Goal: Obtain resource: Download file/media

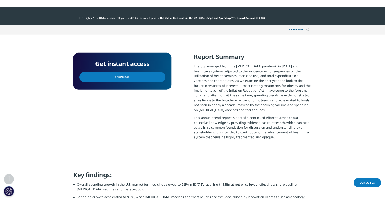
scroll to position [128, 305]
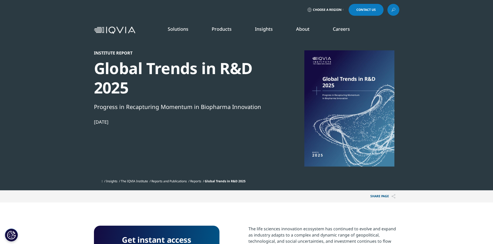
scroll to position [163, 305]
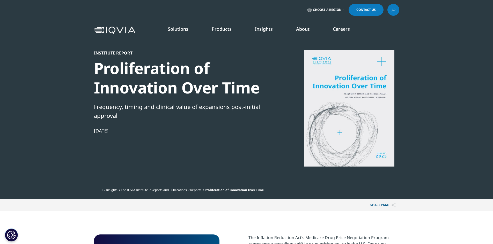
scroll to position [126, 305]
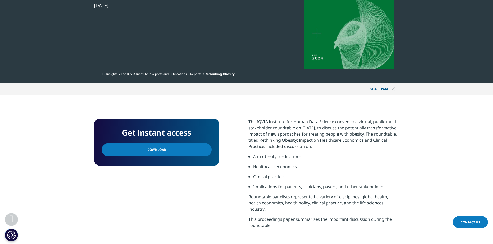
scroll to position [155, 0]
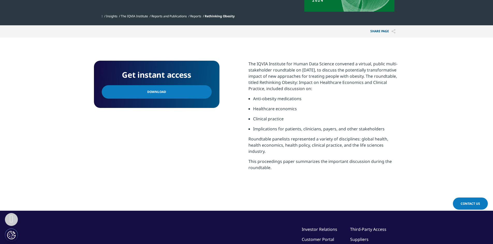
click at [183, 94] on link "Download" at bounding box center [157, 91] width 110 height 13
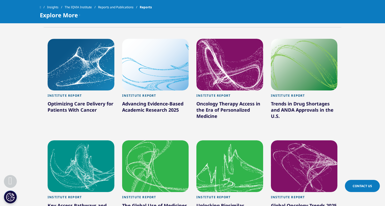
scroll to position [284, 0]
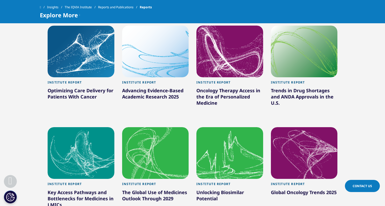
click at [133, 108] on div at bounding box center [155, 107] width 67 height 11
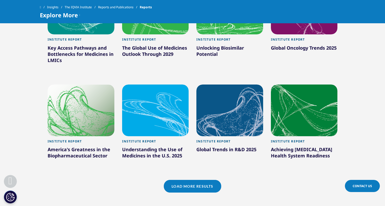
scroll to position [440, 0]
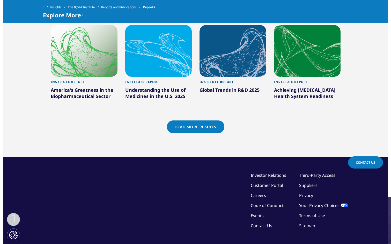
scroll to position [491, 0]
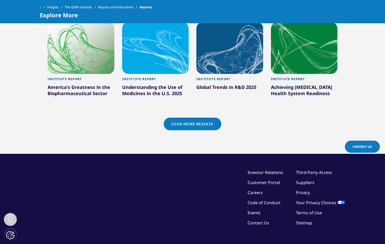
click at [190, 123] on link "Load More Results" at bounding box center [192, 124] width 57 height 13
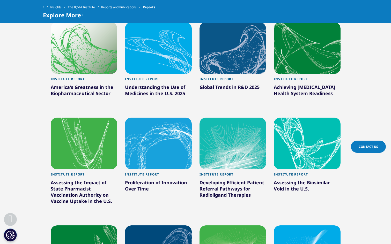
click at [25, 135] on section "Clear Search Loading Type Loading Clear Or/And Operator Toggle Institute Biblio…" at bounding box center [195, 122] width 391 height 709
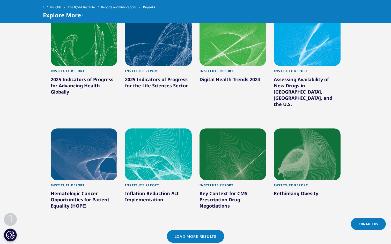
scroll to position [698, 0]
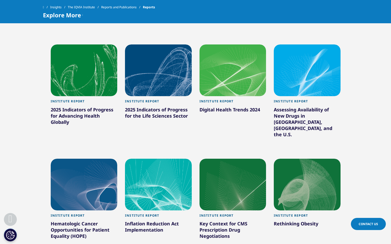
click at [155, 102] on link "Institute Report 2025 Indicators of Progress for the Life Sciences Sector" at bounding box center [158, 114] width 67 height 36
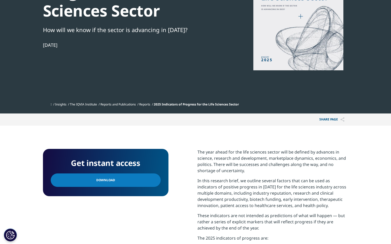
scroll to position [129, 0]
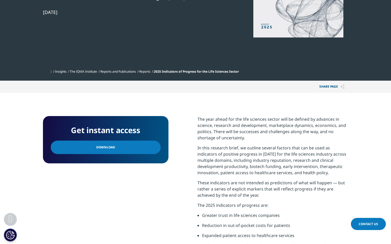
click at [111, 151] on link "Download" at bounding box center [106, 147] width 110 height 13
